Goal: Navigation & Orientation: Find specific page/section

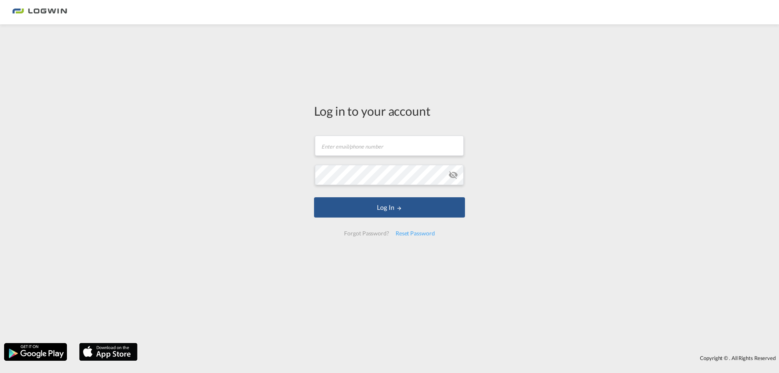
click at [367, 158] on form "Email field is required Password field is required Log In Forgot Password? Rese…" at bounding box center [389, 185] width 151 height 116
click at [365, 150] on input "text" at bounding box center [389, 146] width 149 height 20
paste input "[PERSON_NAME][EMAIL_ADDRESS][PERSON_NAME][DOMAIN_NAME]"
type input "[PERSON_NAME][EMAIL_ADDRESS][PERSON_NAME][DOMAIN_NAME]"
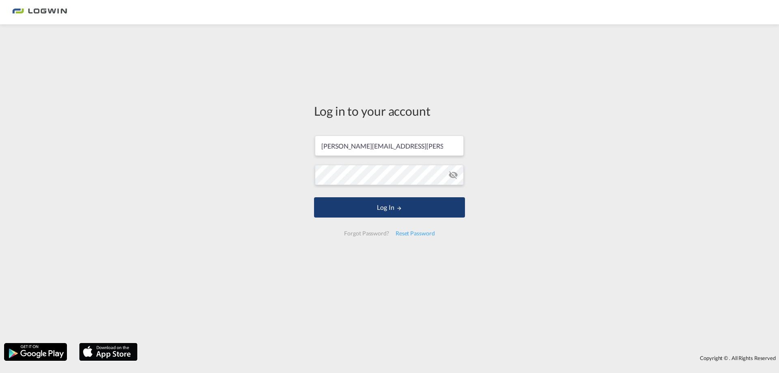
click at [361, 208] on button "Log In" at bounding box center [389, 207] width 151 height 20
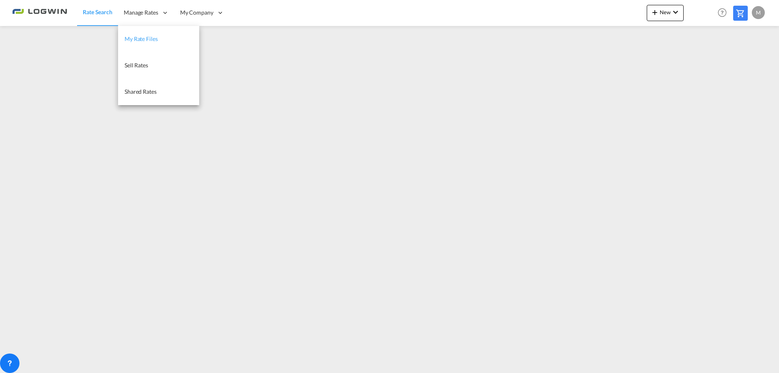
click at [145, 38] on span "My Rate Files" at bounding box center [141, 38] width 33 height 7
